Goal: Check status: Check status

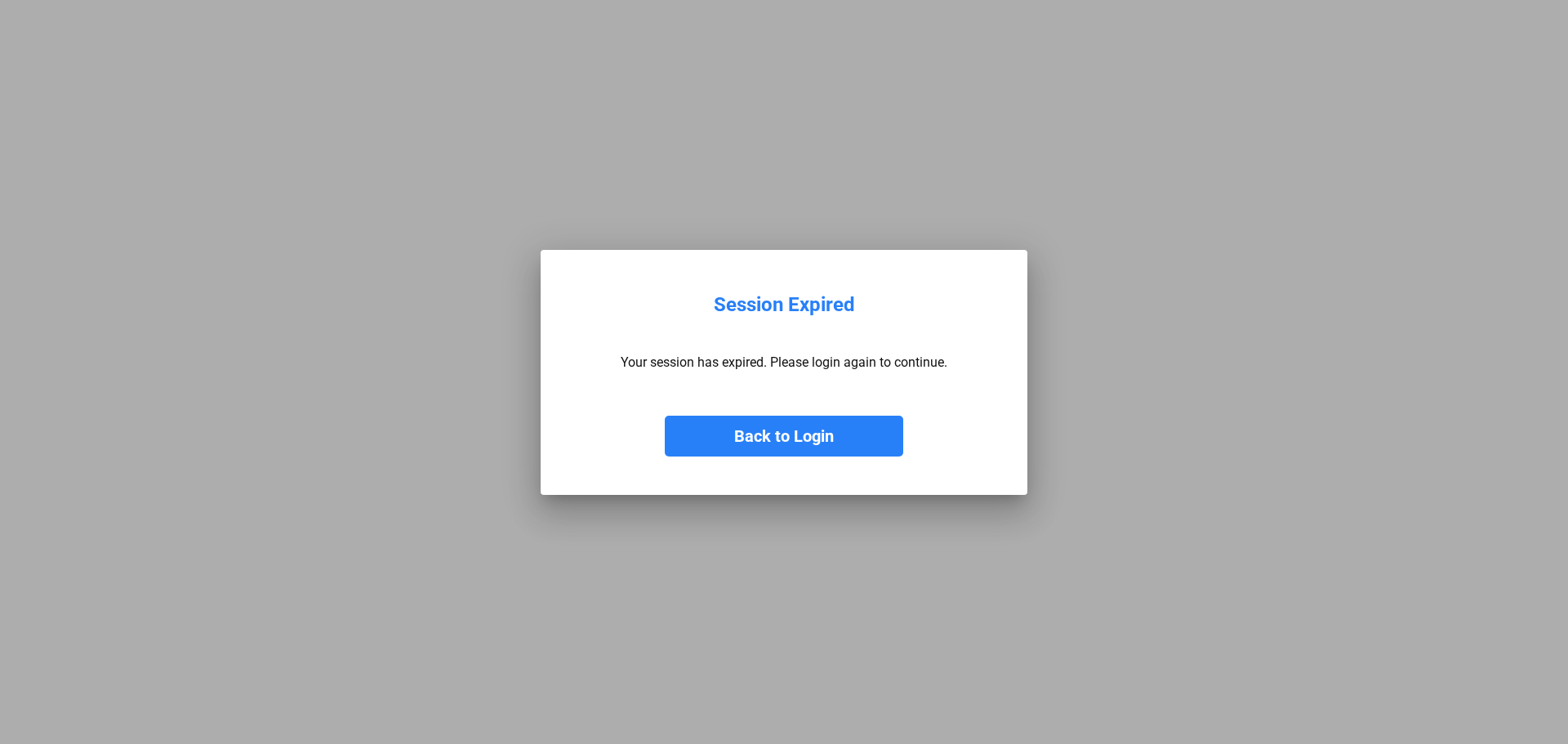
click at [801, 435] on button "Back to Login" at bounding box center [784, 435] width 239 height 40
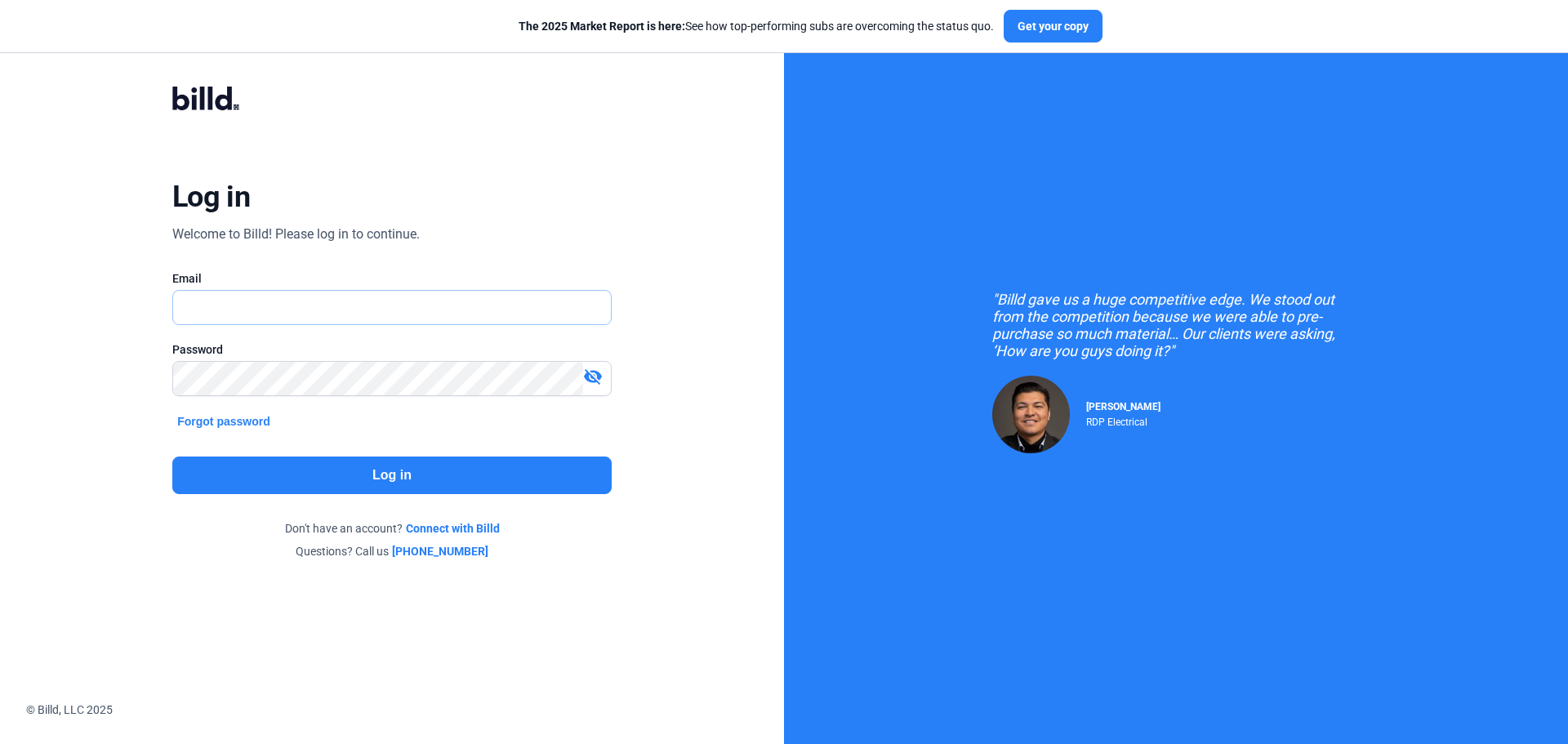
type input "[EMAIL_ADDRESS][DOMAIN_NAME]"
click at [422, 466] on button "Log in" at bounding box center [391, 476] width 439 height 38
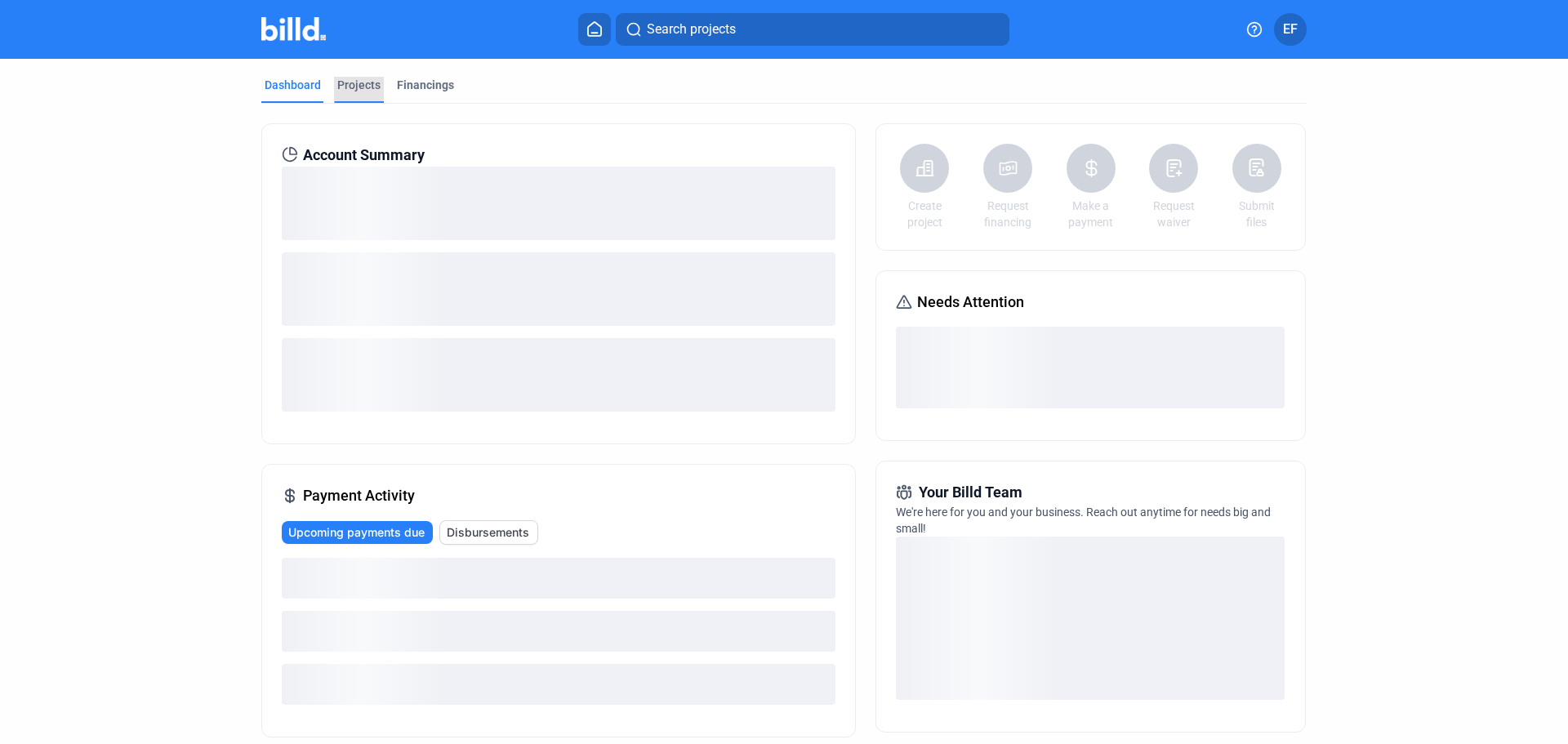
click at [362, 88] on div "Projects" at bounding box center [359, 85] width 43 height 16
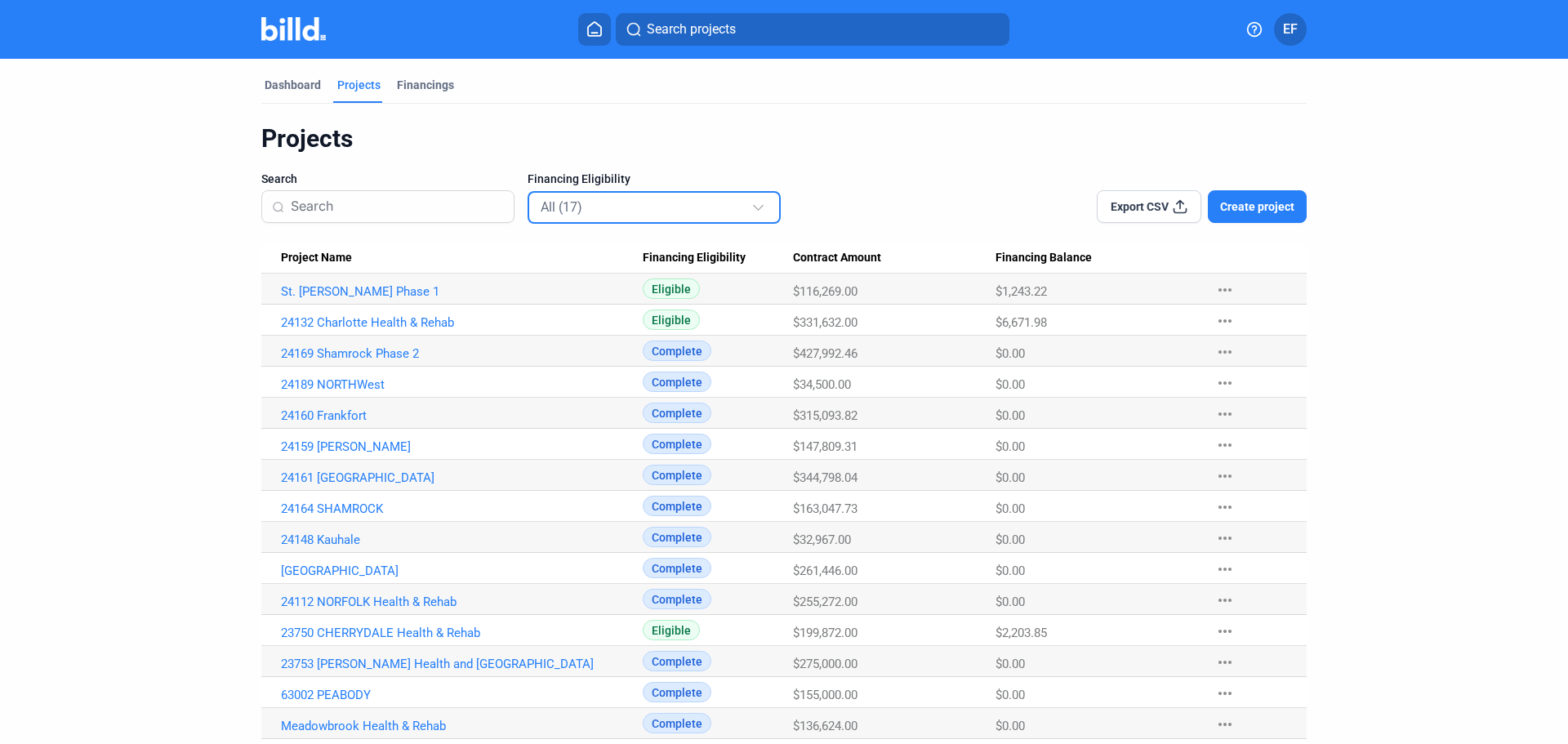
click at [647, 204] on div "All (17)" at bounding box center [645, 206] width 211 height 22
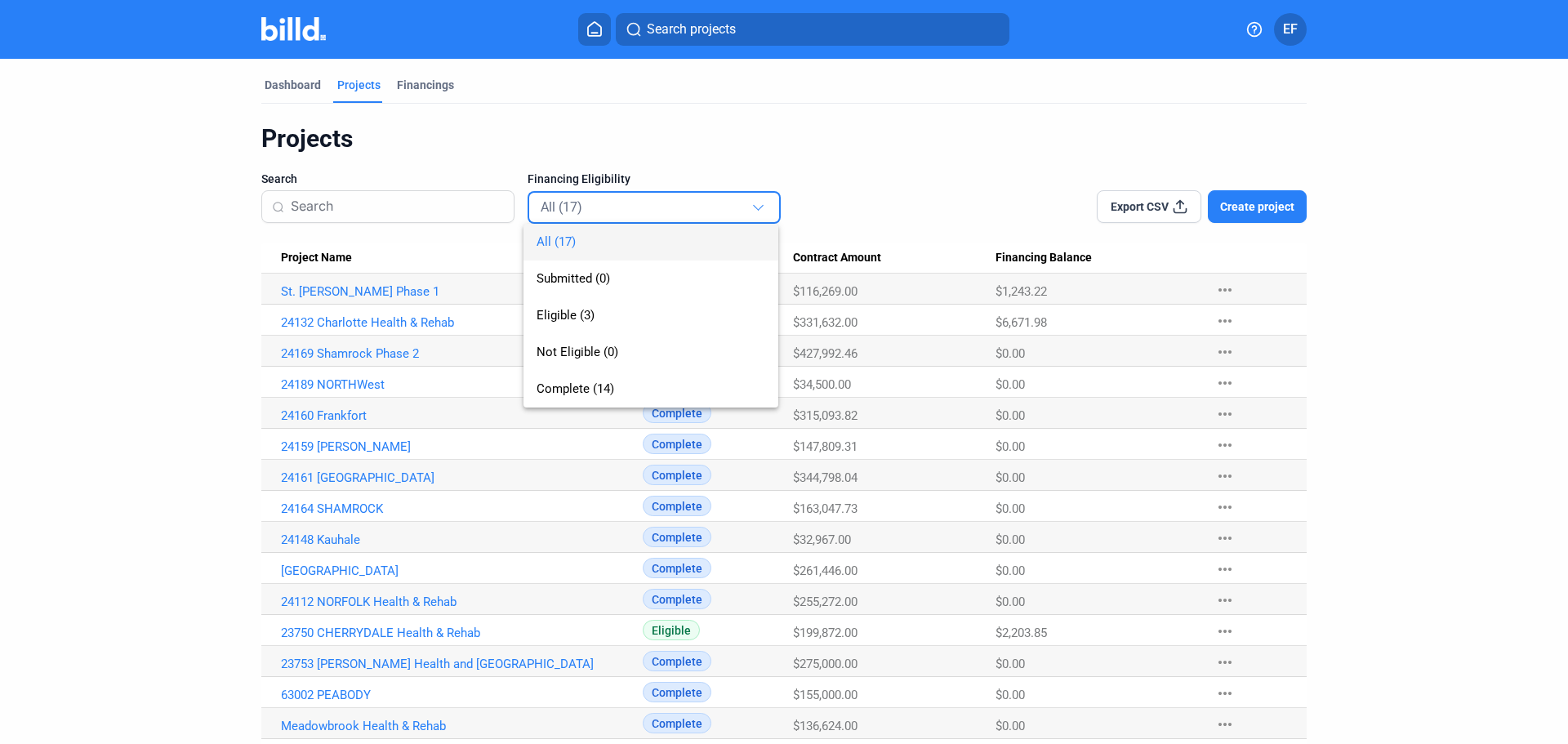
click at [563, 130] on div at bounding box center [784, 372] width 1568 height 744
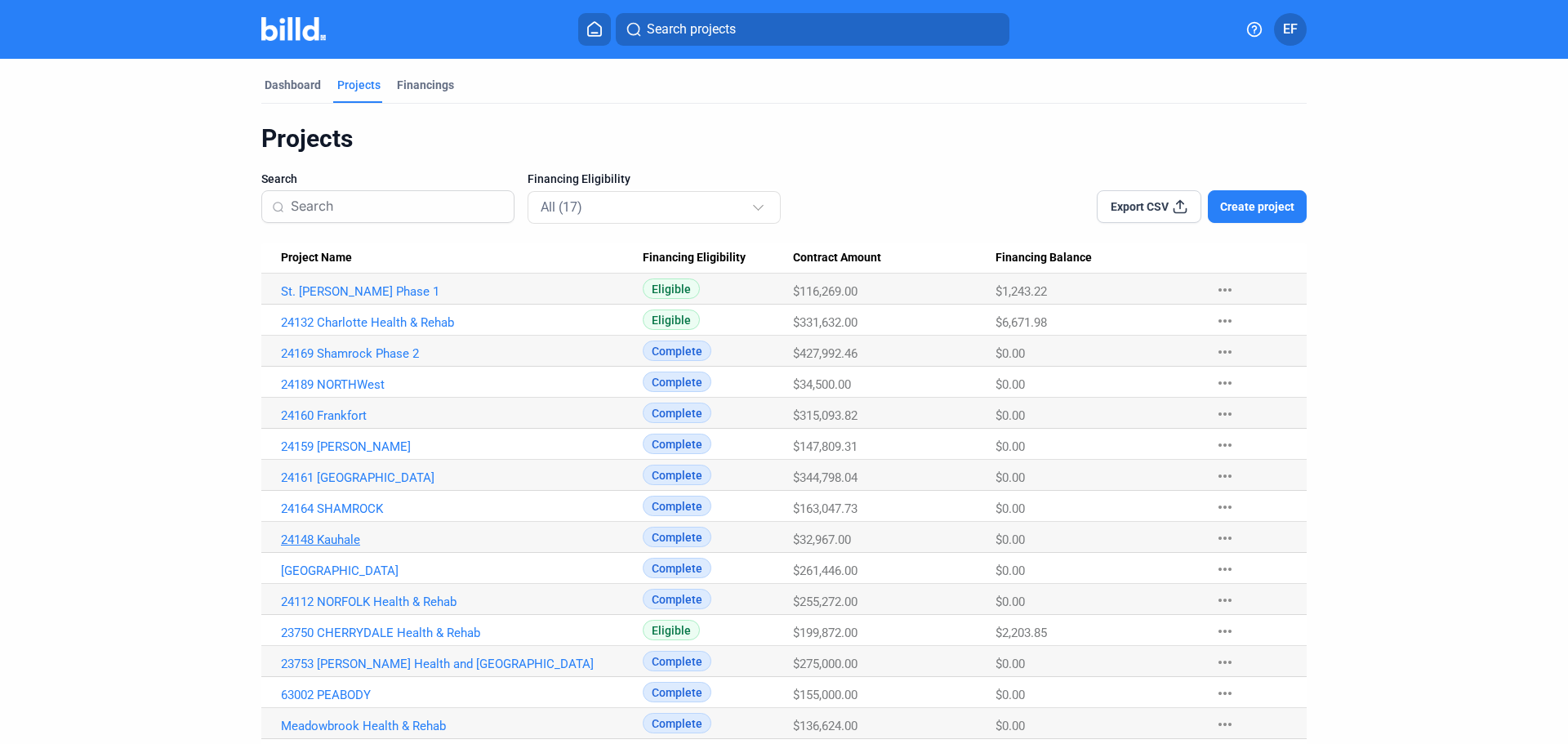
click at [339, 539] on link "24148 Kauhale" at bounding box center [461, 539] width 362 height 14
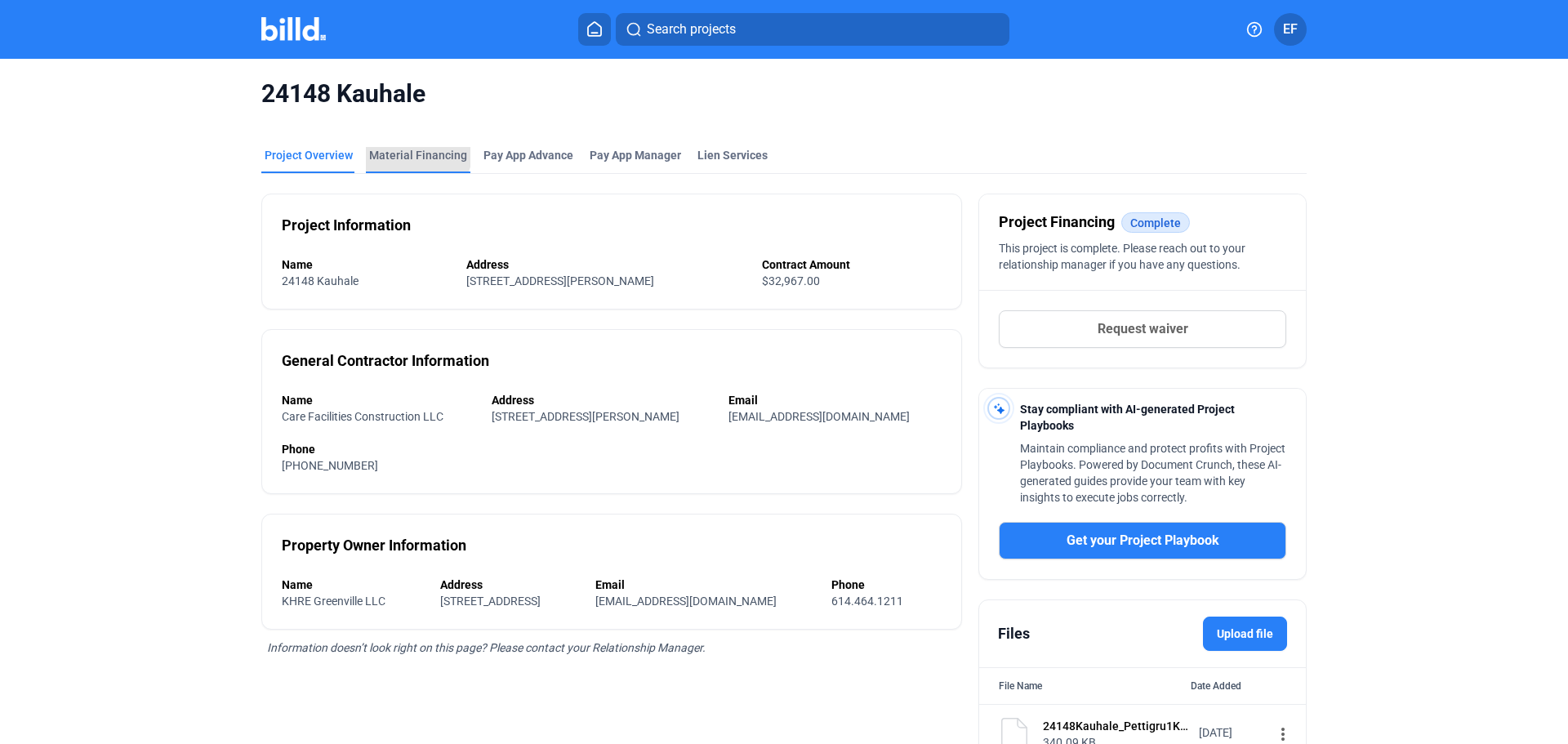
click at [408, 150] on div "Material Financing" at bounding box center [417, 155] width 98 height 16
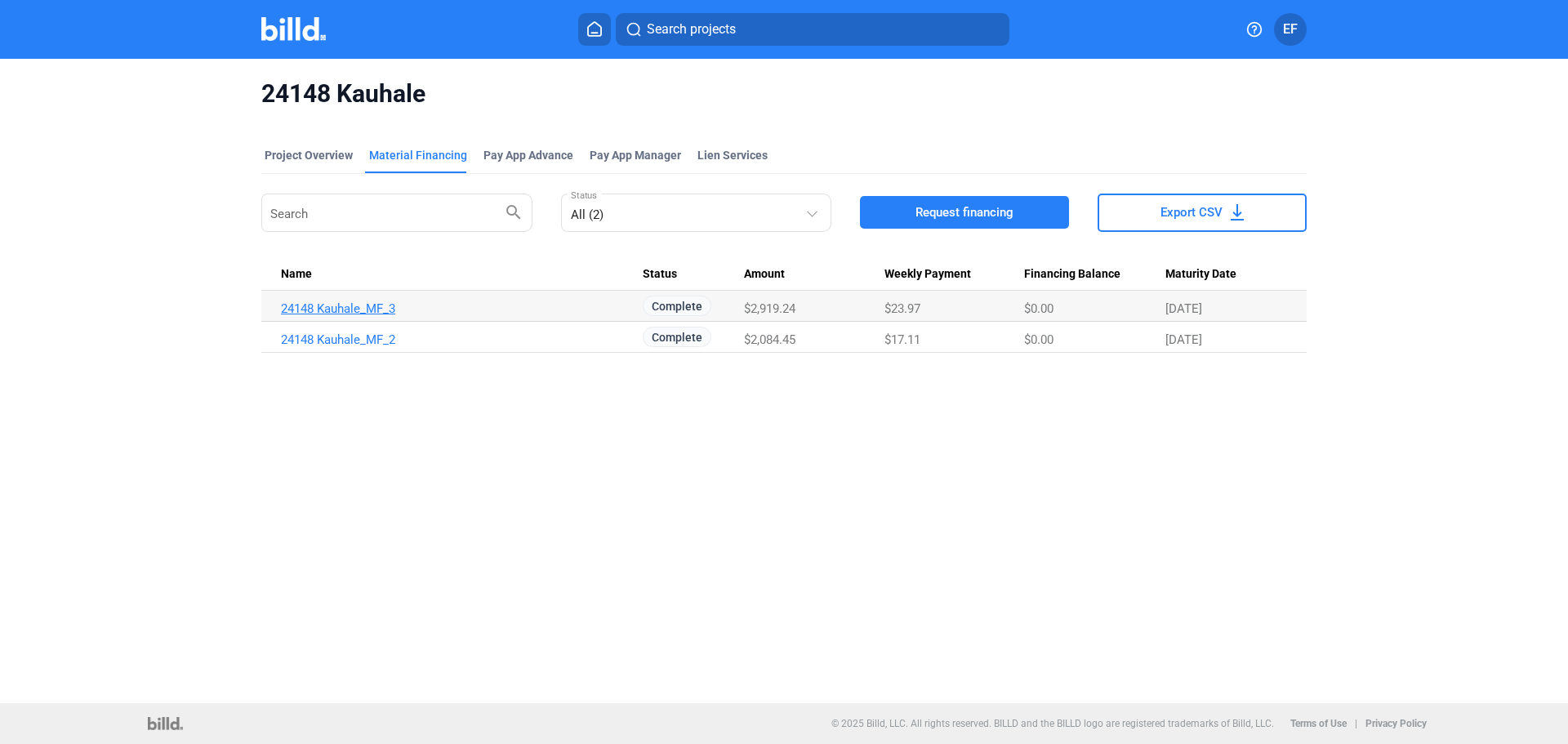
click at [334, 305] on link "24148 Kauhale_MF_3" at bounding box center [461, 309] width 362 height 14
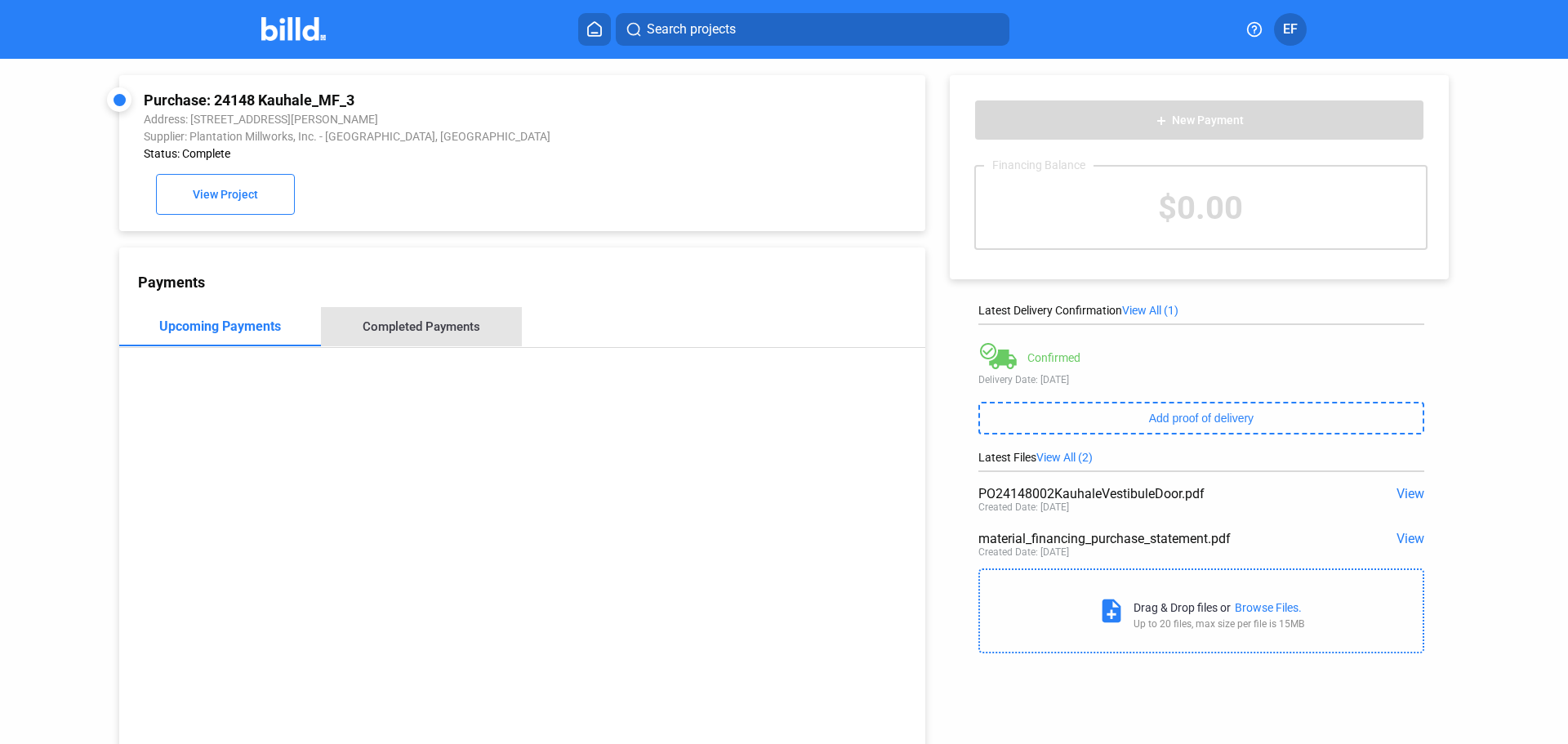
click at [439, 328] on div "Completed Payments" at bounding box center [421, 327] width 118 height 14
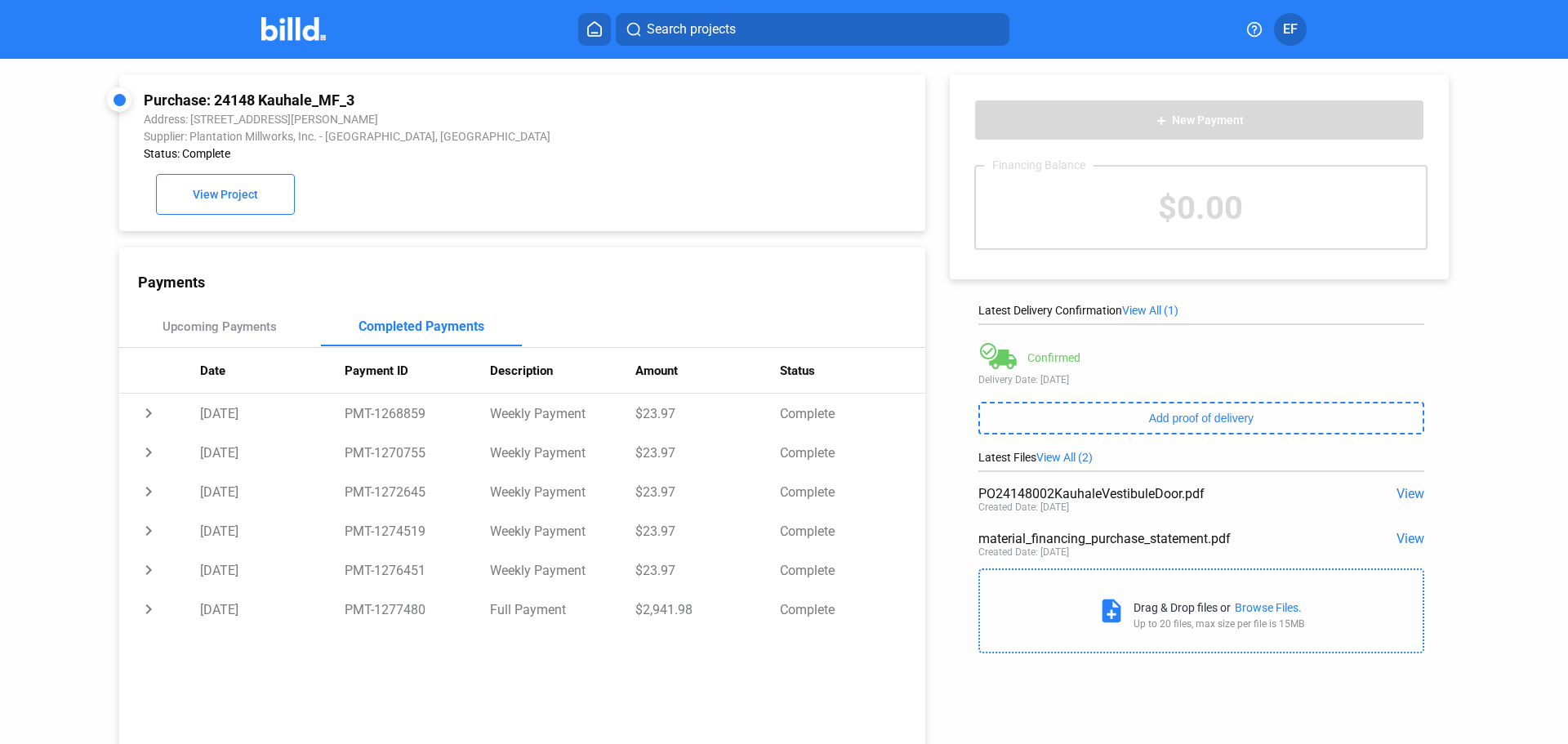
click at [1410, 491] on span "View" at bounding box center [1410, 493] width 28 height 15
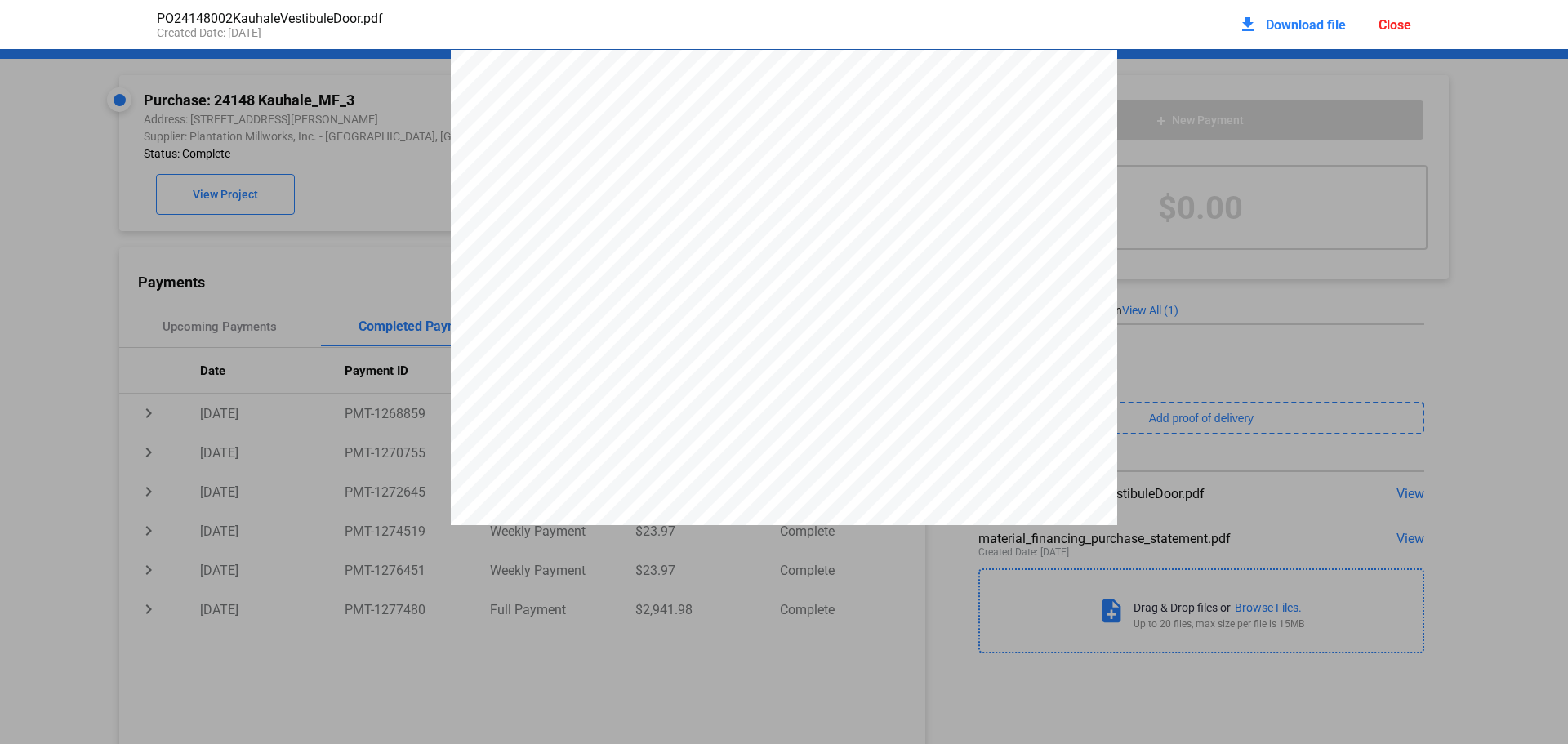
click at [1397, 21] on div "Close" at bounding box center [1395, 24] width 32 height 15
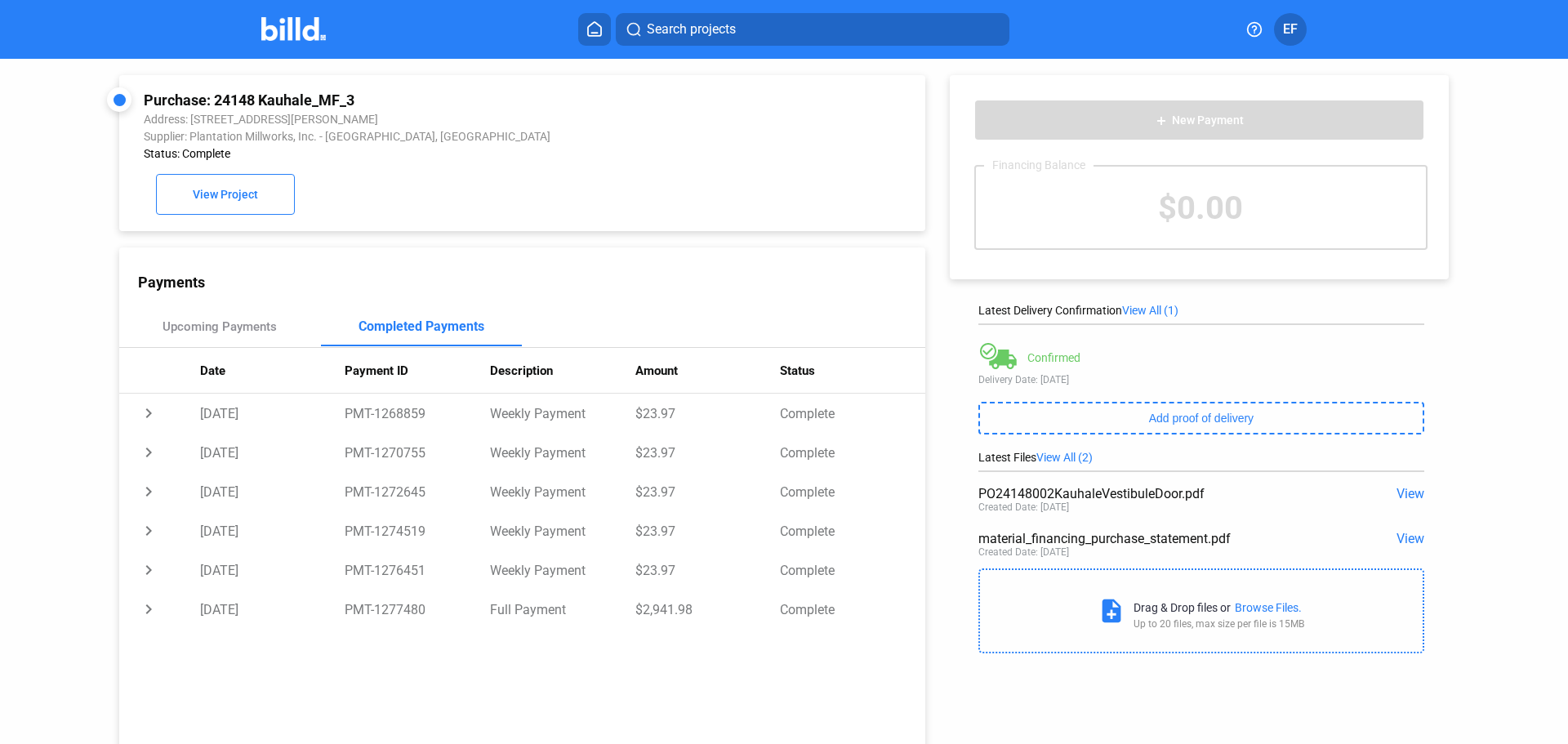
click at [1405, 538] on span "View" at bounding box center [1410, 538] width 28 height 15
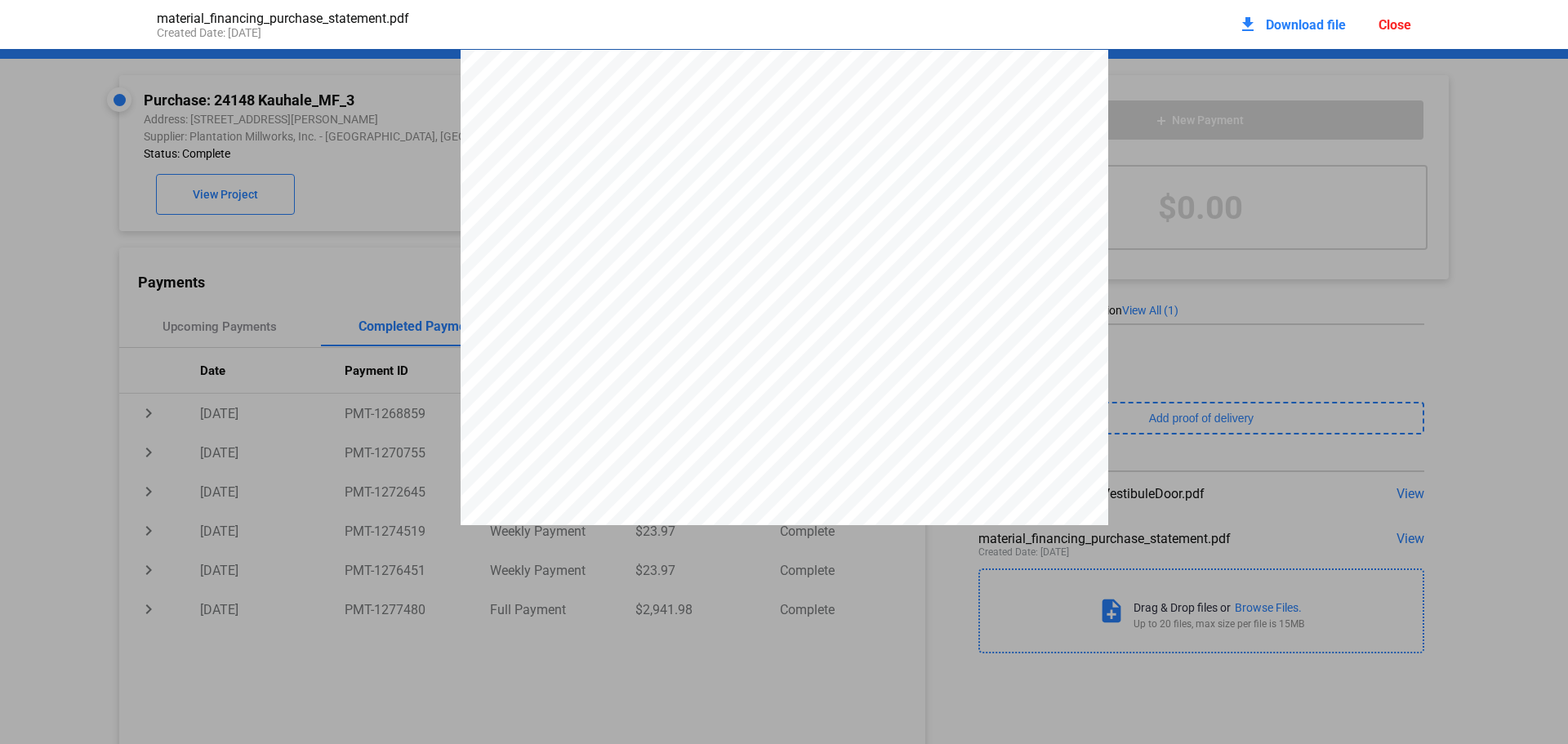
click at [1389, 31] on div "Close" at bounding box center [1395, 24] width 32 height 15
